Goal: Transaction & Acquisition: Book appointment/travel/reservation

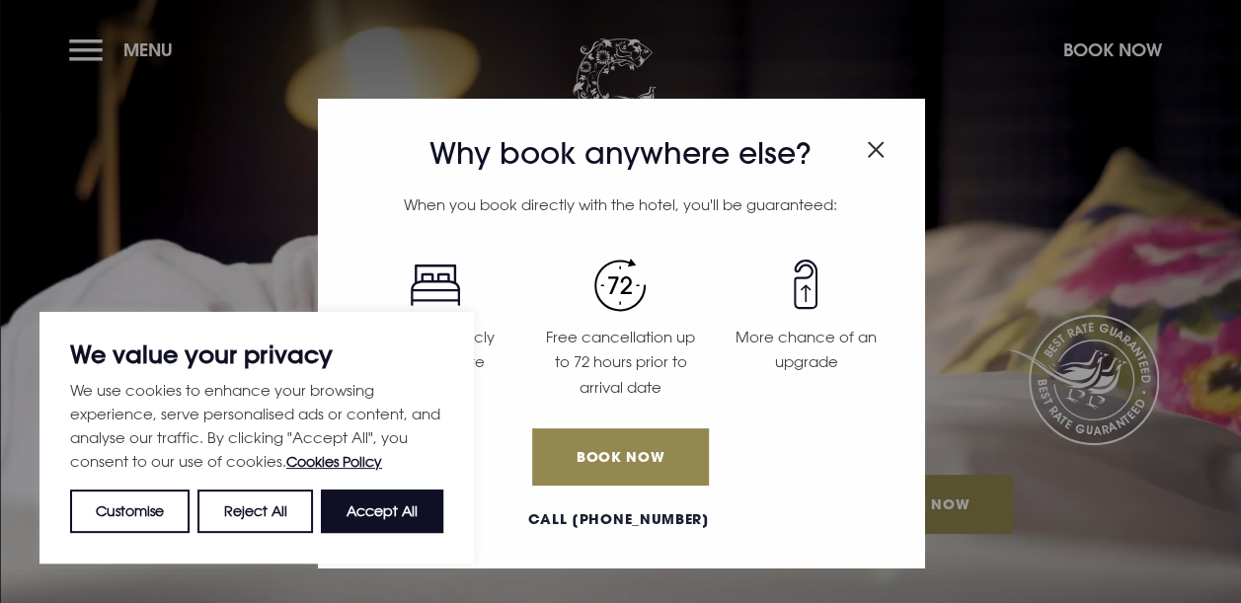
click at [873, 152] on img "Close modal" at bounding box center [876, 149] width 18 height 17
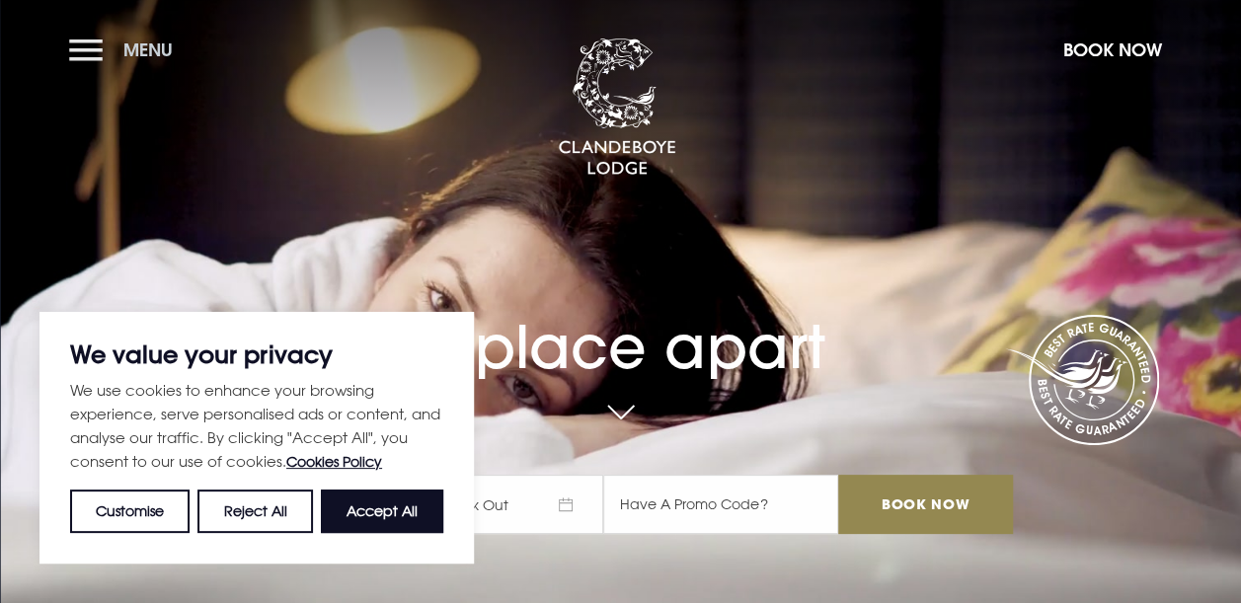
click at [144, 41] on span "Menu" at bounding box center [147, 49] width 49 height 23
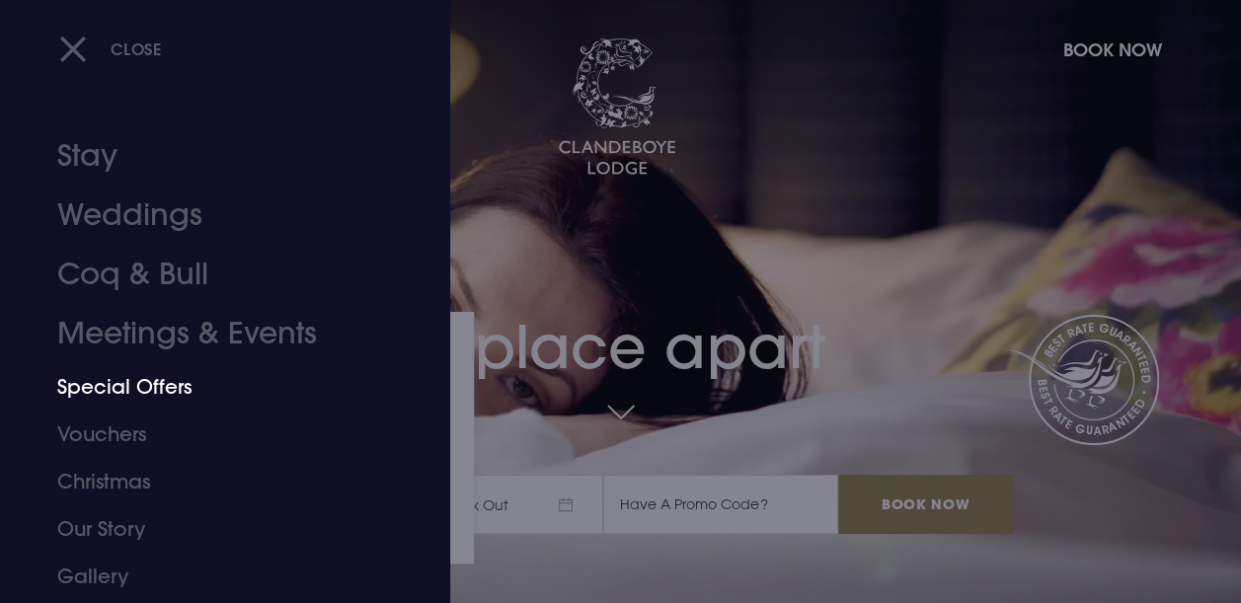
click at [148, 387] on link "Special Offers" at bounding box center [211, 386] width 309 height 47
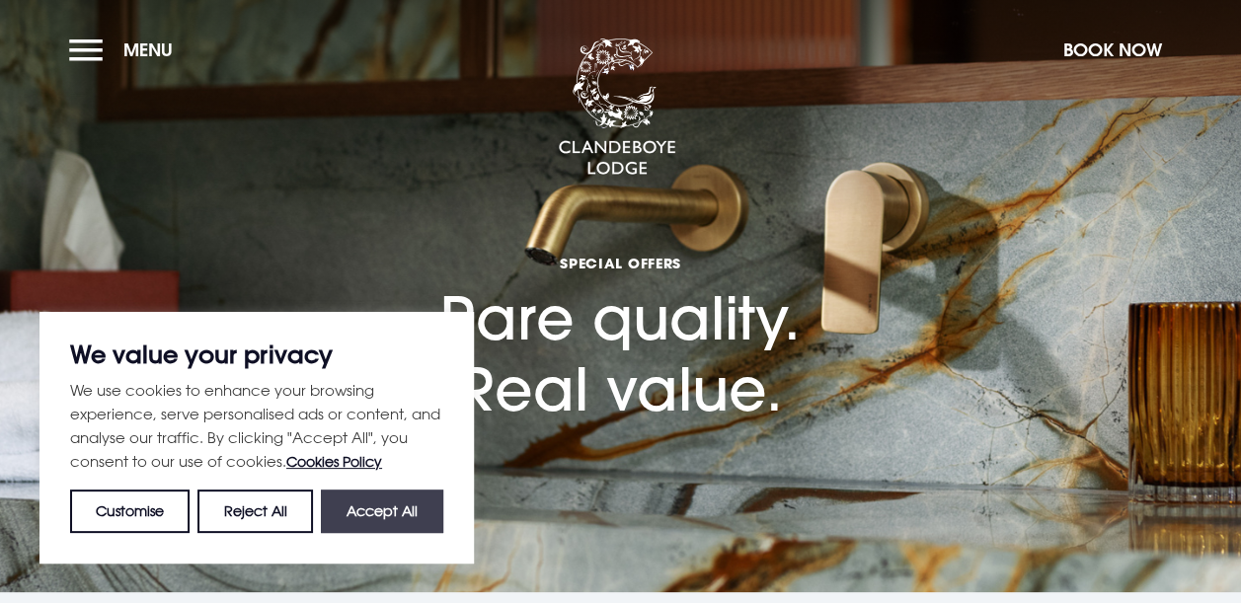
click at [355, 525] on button "Accept All" at bounding box center [382, 511] width 122 height 43
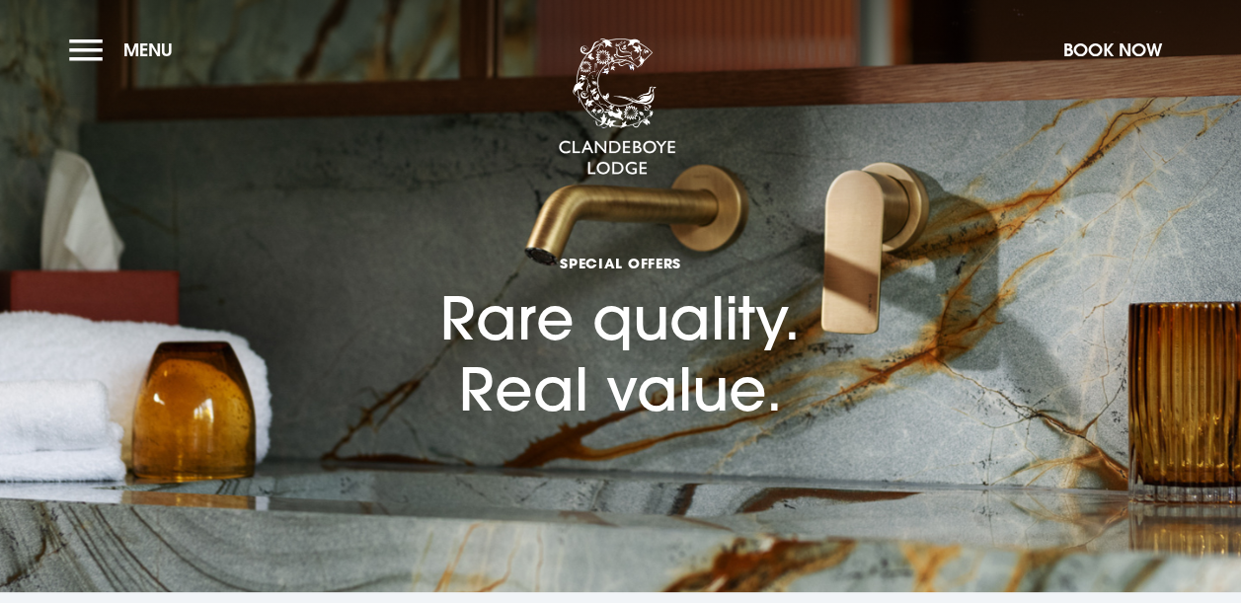
checkbox input "true"
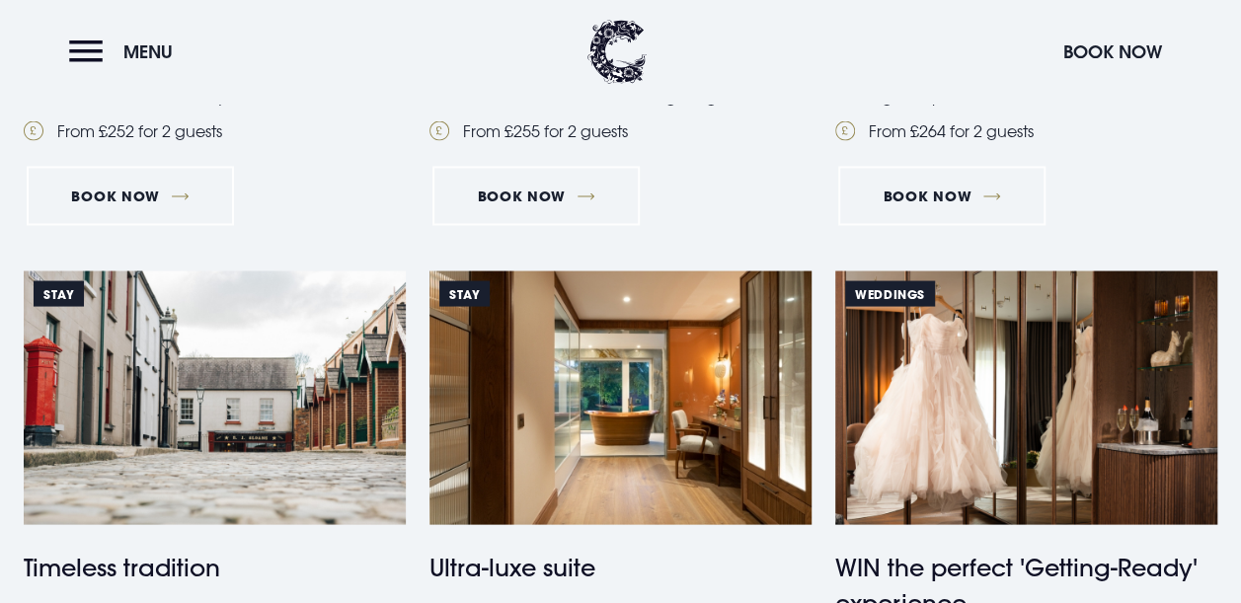
scroll to position [1832, 0]
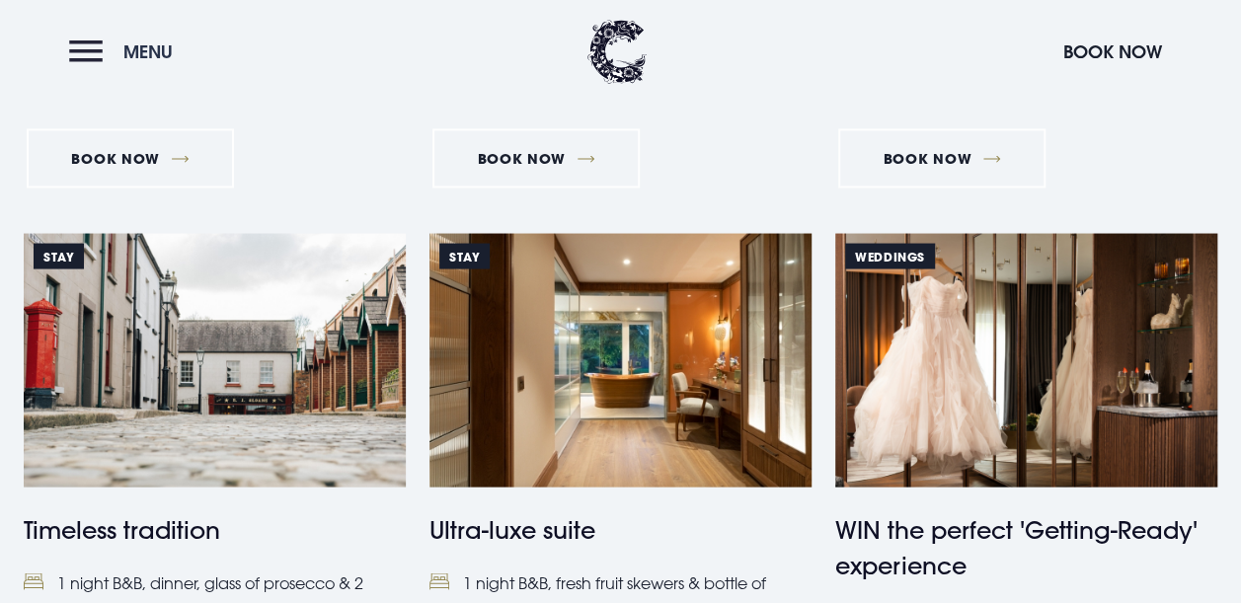
click at [77, 55] on button "Menu" at bounding box center [125, 52] width 113 height 42
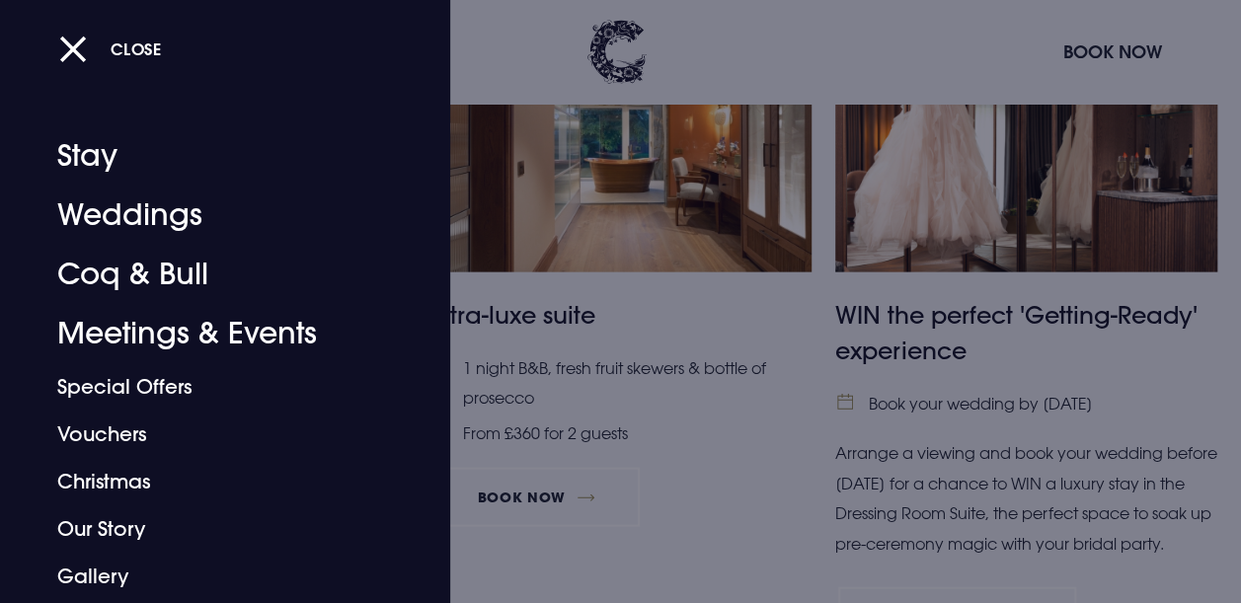
scroll to position [2154, 0]
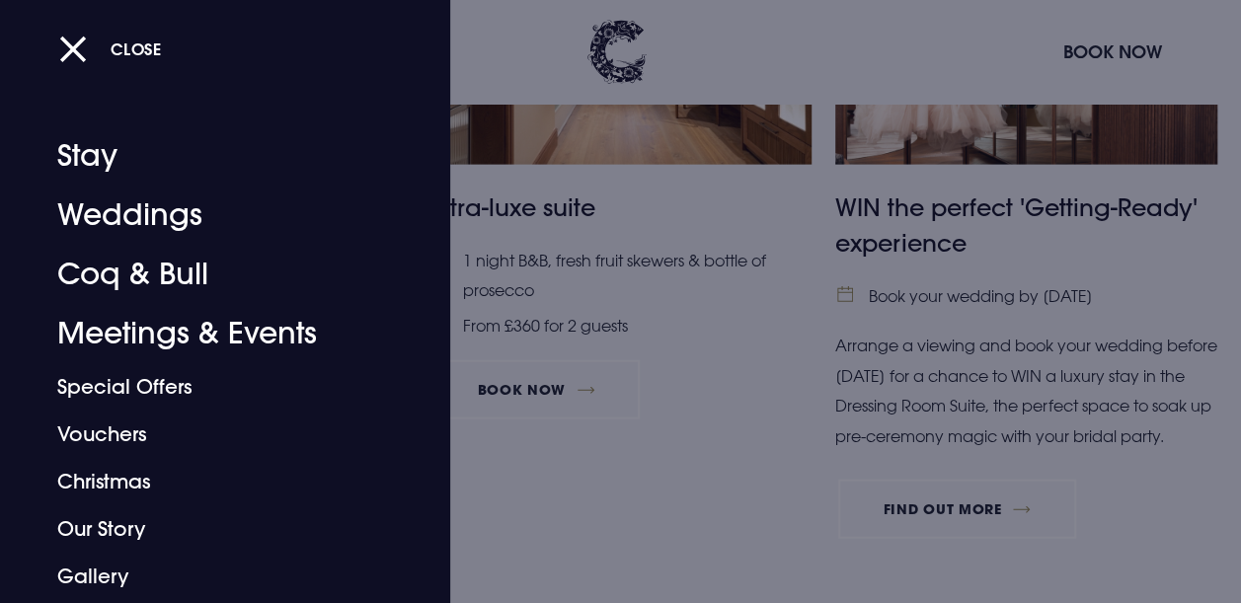
click at [1233, 420] on div at bounding box center [620, 301] width 1241 height 603
